Goal: Information Seeking & Learning: Learn about a topic

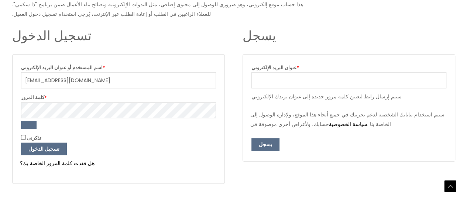
scroll to position [148, 0]
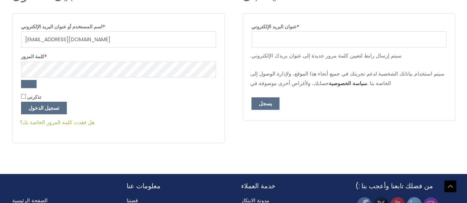
click at [49, 121] on font "هل فقدت كلمة المرور الخاصة بك؟" at bounding box center [57, 122] width 75 height 7
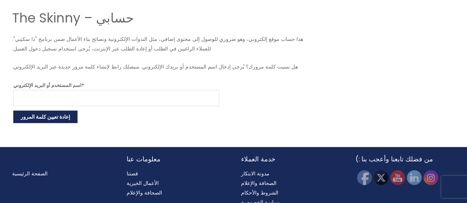
scroll to position [74, 0]
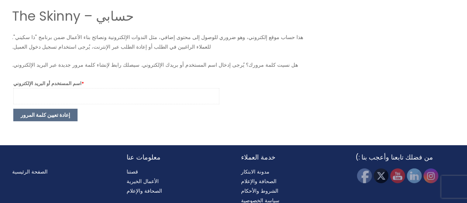
click at [46, 98] on input "اسم المستخدم أو البريد الإلكتروني * مطلوب" at bounding box center [116, 96] width 206 height 16
type input "shopluvita@gmail.com"
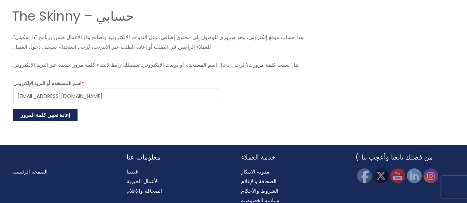
click at [43, 116] on font "إعادة تعيين كلمة المرور" at bounding box center [45, 114] width 49 height 7
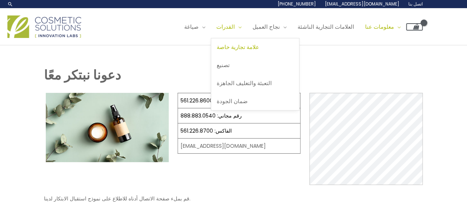
click at [252, 50] on font "علامة تجارية خاصة" at bounding box center [238, 47] width 42 height 8
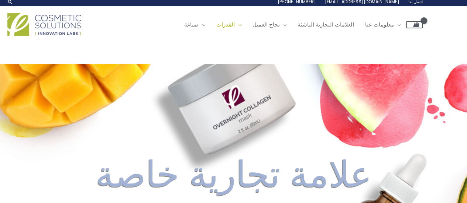
scroll to position [37, 0]
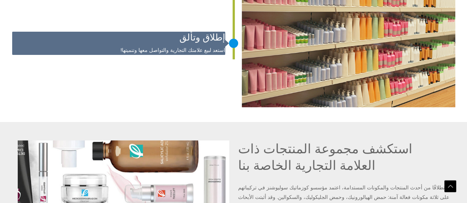
scroll to position [1587, 0]
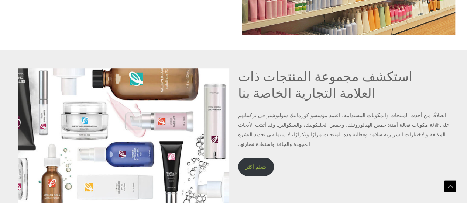
click at [255, 163] on font "يتعلم أكثر" at bounding box center [255, 166] width 21 height 7
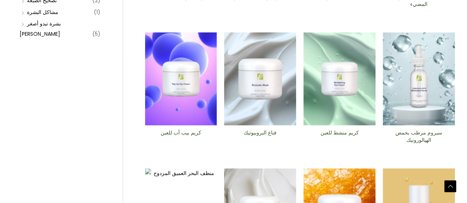
scroll to position [221, 0]
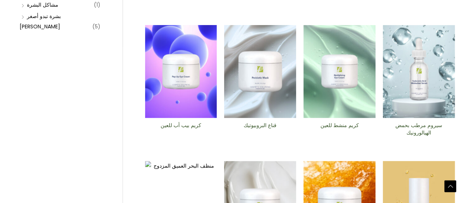
click at [403, 101] on img at bounding box center [419, 71] width 72 height 93
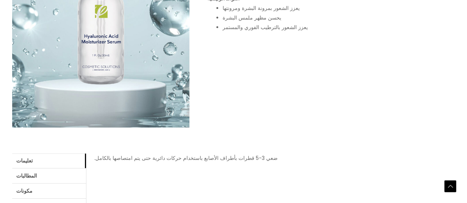
scroll to position [295, 0]
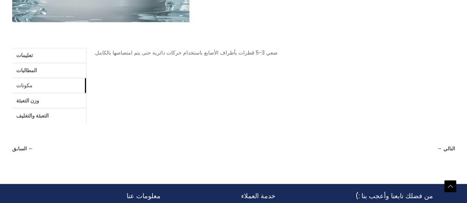
click at [33, 86] on link "مكونات" at bounding box center [49, 85] width 74 height 15
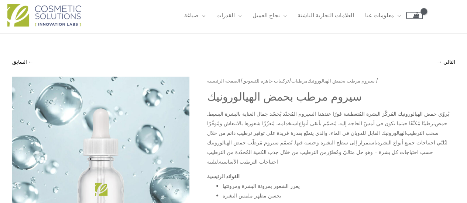
scroll to position [0, 0]
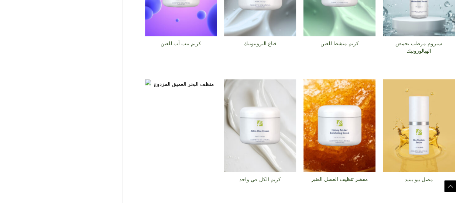
scroll to position [356, 0]
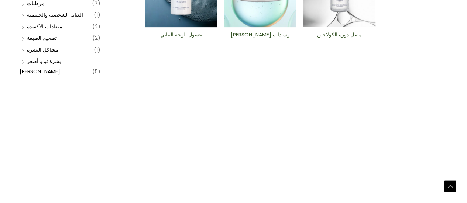
scroll to position [185, 0]
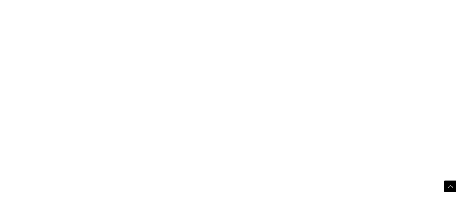
scroll to position [369, 0]
